Goal: Contribute content: Add original content to the website for others to see

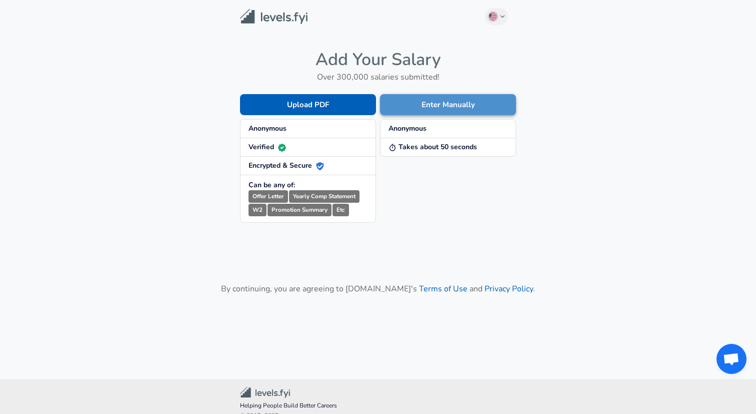
click at [444, 98] on button "Enter Manually" at bounding box center [448, 104] width 136 height 21
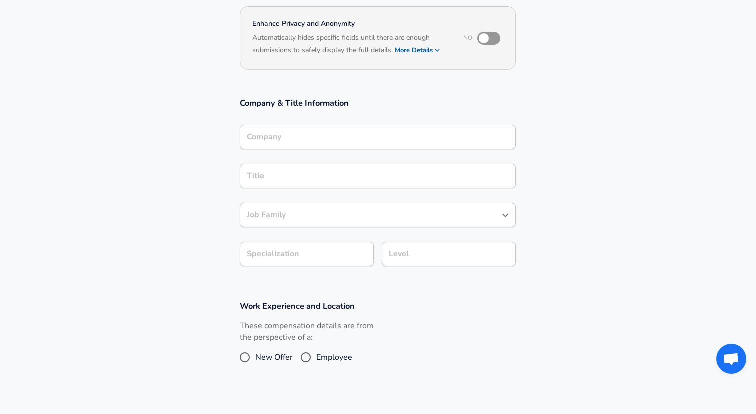
click at [311, 152] on div "Company Company" at bounding box center [378, 138] width 276 height 27
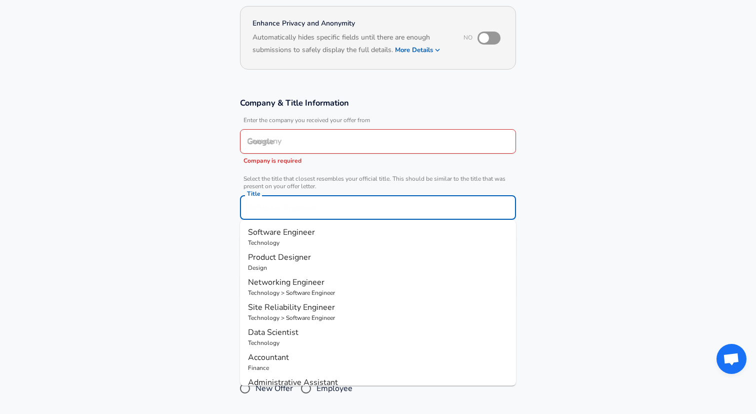
scroll to position [113, 0]
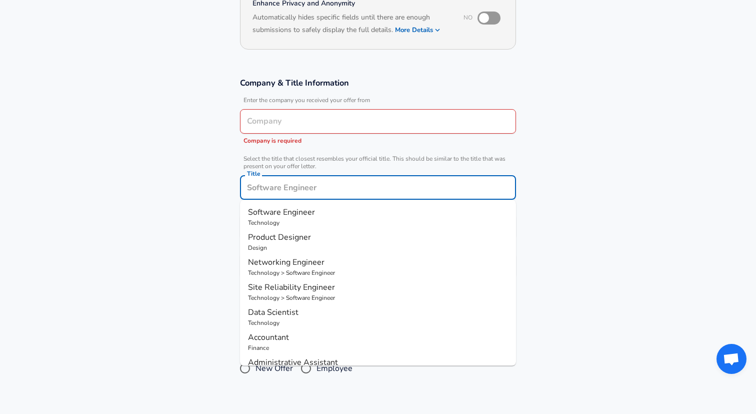
click at [296, 180] on input "Title" at bounding box center [378, 188] width 267 height 16
click at [280, 208] on span "Software Engineer" at bounding box center [281, 212] width 67 height 11
type input "Software Engineer"
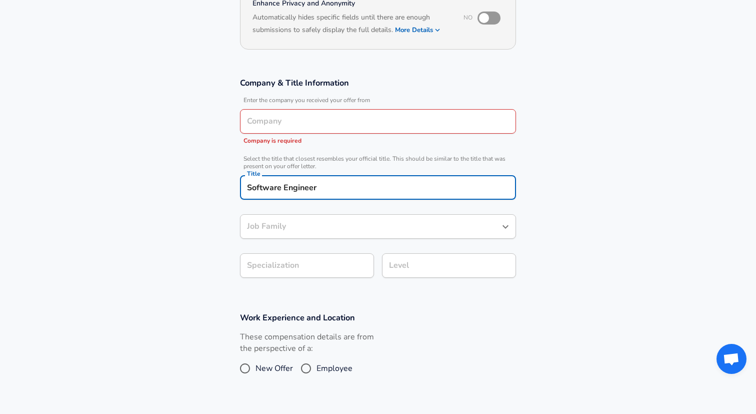
type input "Software Engineer"
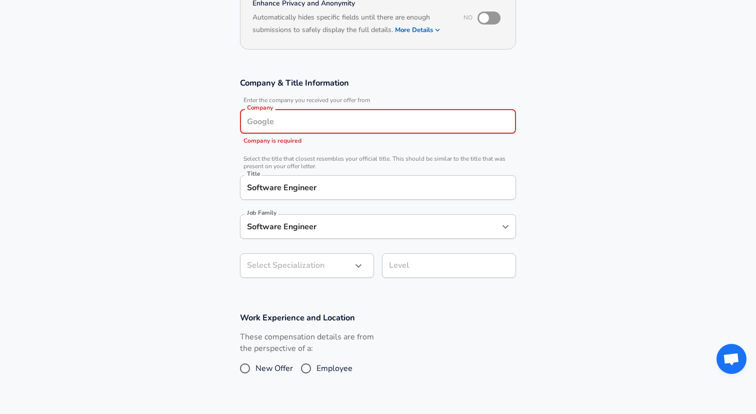
click at [303, 117] on input "Company" at bounding box center [378, 122] width 267 height 16
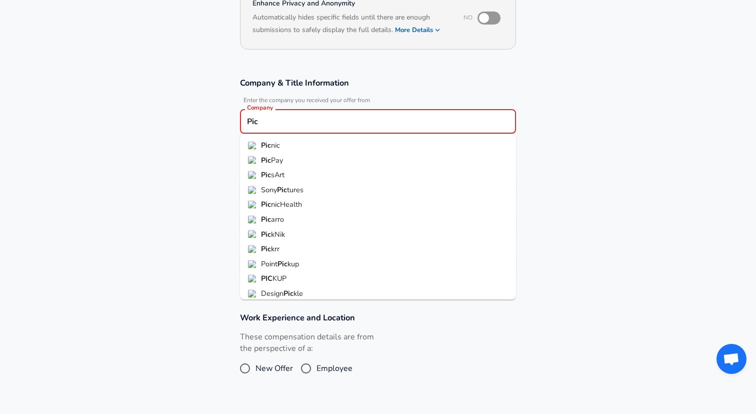
click at [272, 163] on span "Pay" at bounding box center [277, 160] width 12 height 10
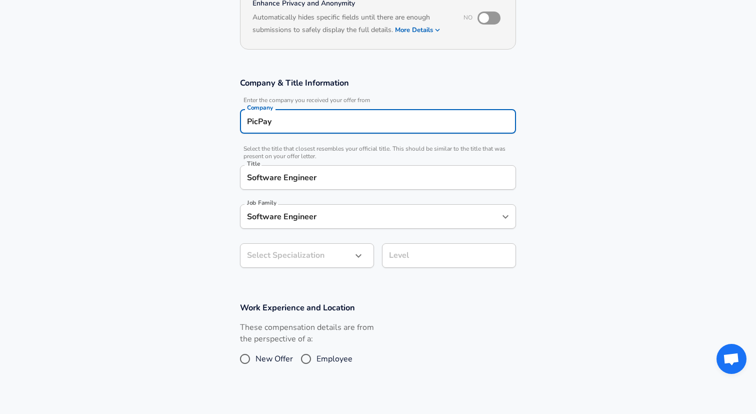
type input "PicPay"
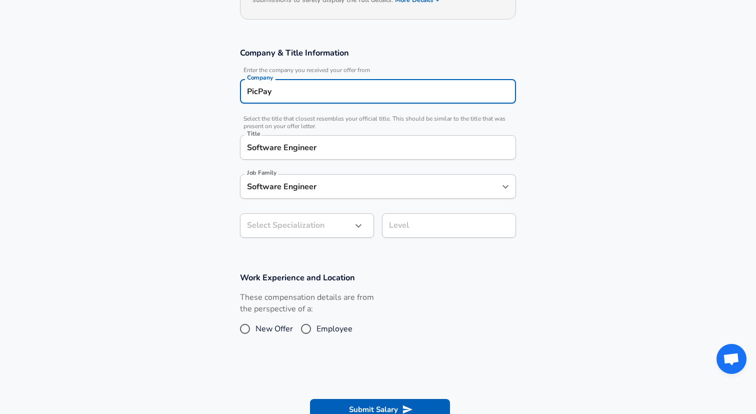
click at [275, 251] on body "English ([GEOGRAPHIC_DATA]) Change Restart Add Your Salary Upload your offer le…" at bounding box center [378, 64] width 756 height 414
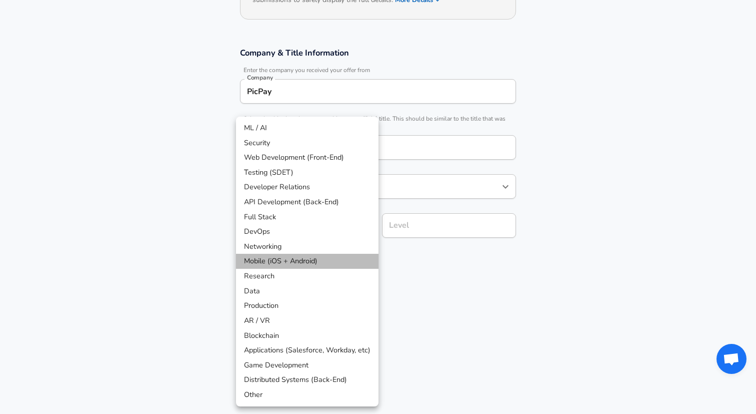
click at [280, 264] on li "Mobile (iOS + Android)" at bounding box center [307, 261] width 143 height 15
type input "Mobile (iOS + Android)"
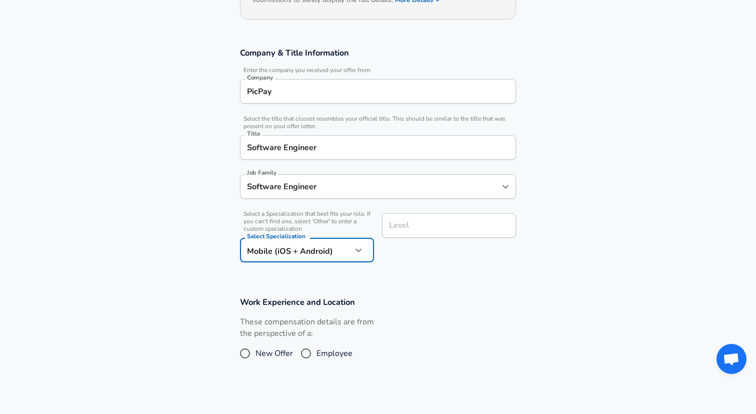
scroll to position [163, 0]
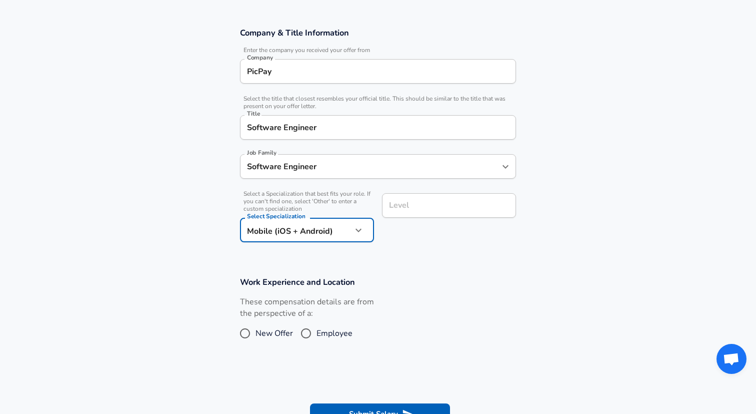
click at [416, 213] on input "Level" at bounding box center [449, 206] width 125 height 16
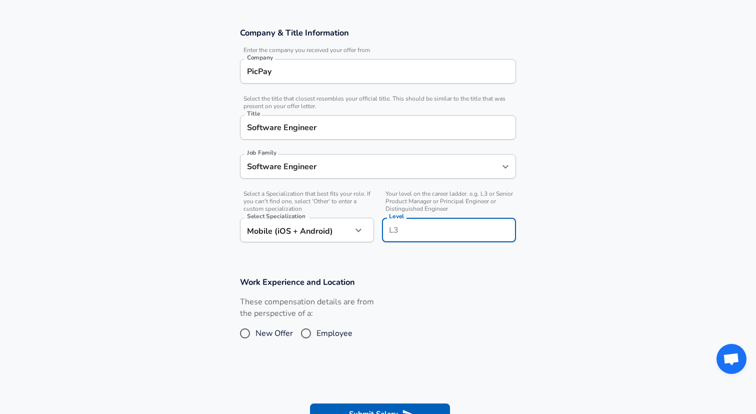
click at [425, 226] on input "Level" at bounding box center [449, 230] width 125 height 16
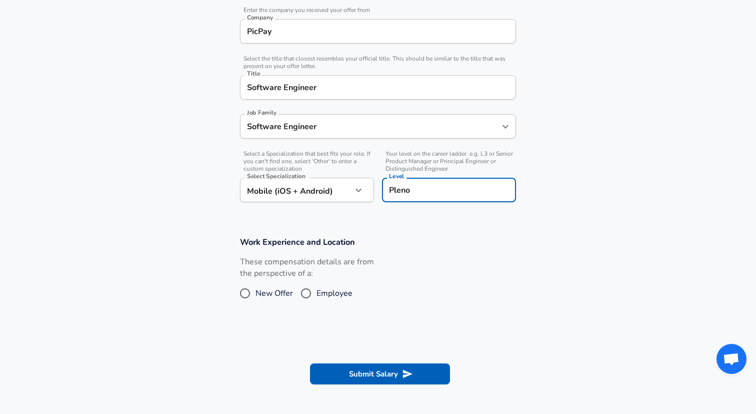
scroll to position [205, 0]
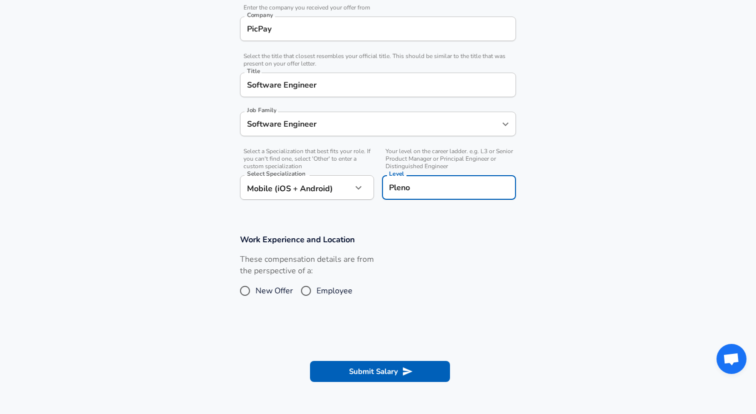
type input "Pleno"
click at [306, 295] on input "Employee" at bounding box center [306, 291] width 21 height 16
radio input "true"
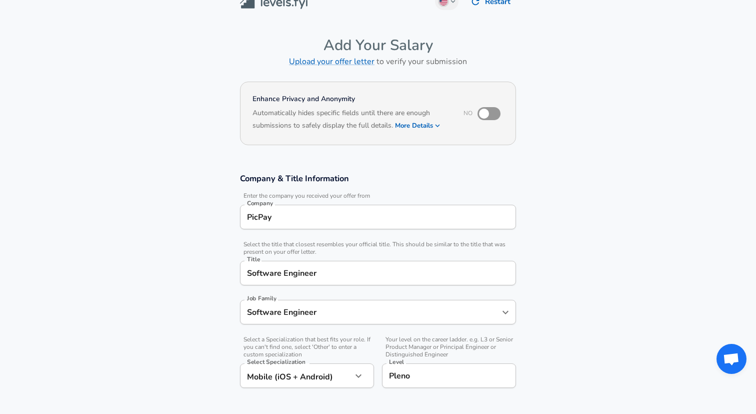
scroll to position [15, 0]
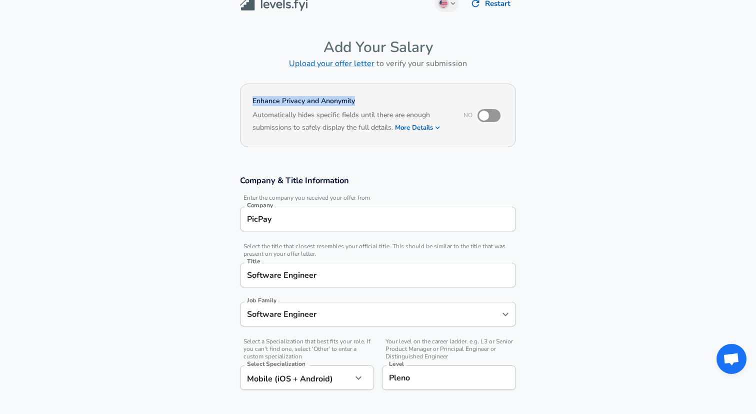
drag, startPoint x: 357, startPoint y: 97, endPoint x: 250, endPoint y: 100, distance: 107.1
click at [250, 100] on div "Enhance Privacy and Anonymity No Automatically hides specific fields until ther…" at bounding box center [378, 116] width 276 height 64
click at [244, 82] on div at bounding box center [244, 82] width 0 height 0
click at [218, 69] on main "English ([GEOGRAPHIC_DATA]) Change Restart Add Your Salary Upload your offer le…" at bounding box center [378, 391] width 756 height 813
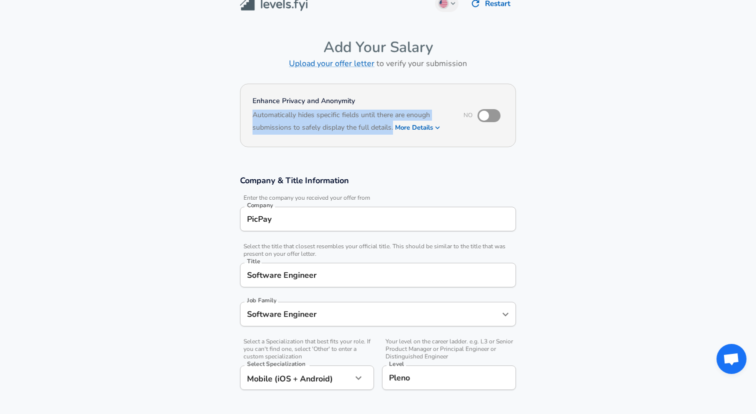
drag, startPoint x: 253, startPoint y: 115, endPoint x: 395, endPoint y: 128, distance: 142.1
click at [395, 128] on h6 "Automatically hides specific fields until there are enough submissions to safel…" at bounding box center [352, 122] width 198 height 25
click at [388, 132] on div at bounding box center [388, 132] width 0 height 0
